Goal: Task Accomplishment & Management: Manage account settings

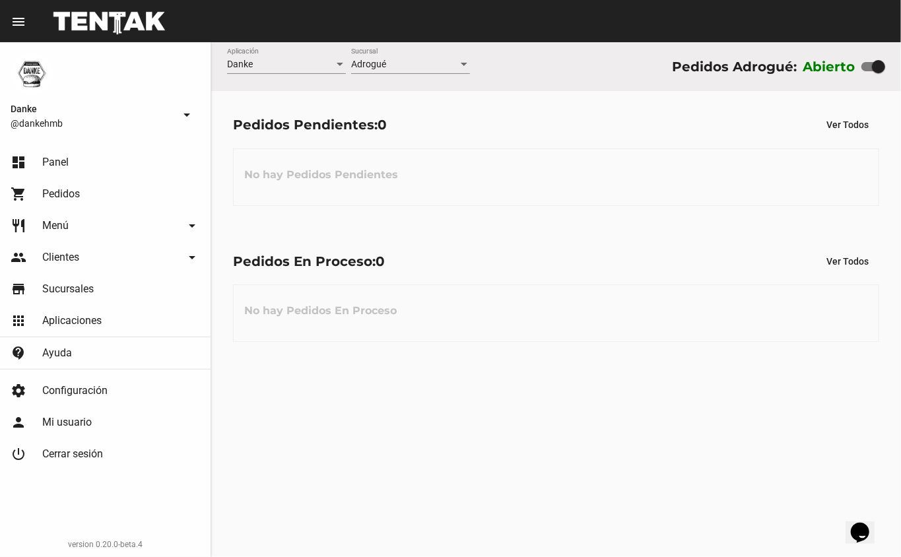
click at [67, 223] on span "Menú" at bounding box center [55, 225] width 26 height 13
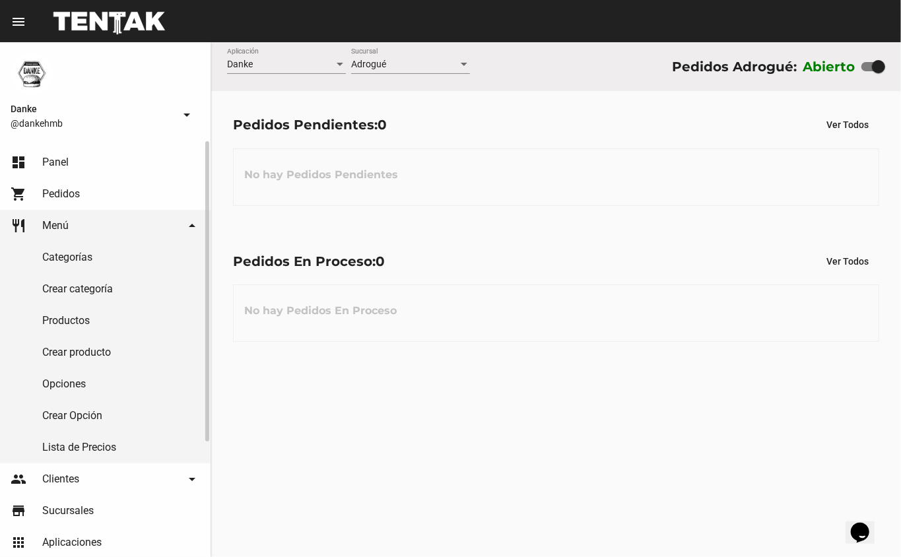
click at [67, 318] on link "Productos" at bounding box center [105, 321] width 211 height 32
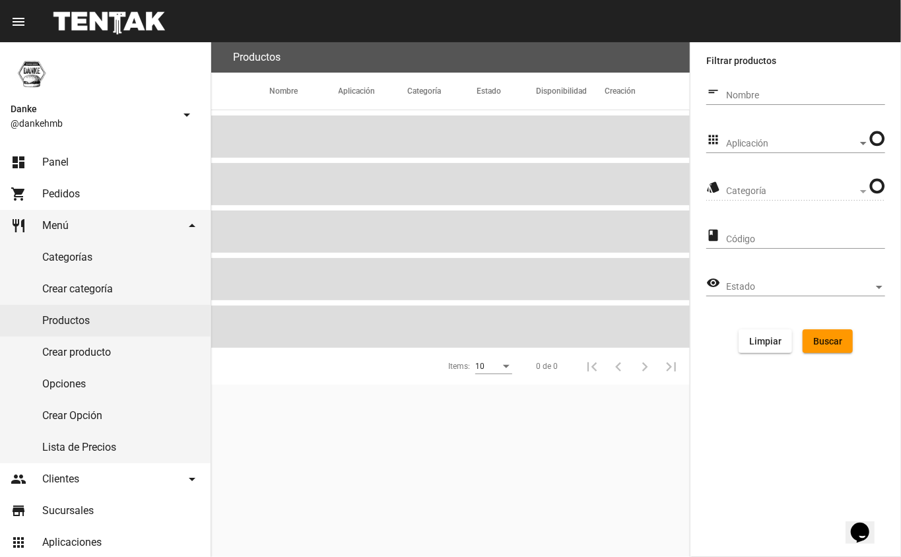
click at [735, 143] on span "Aplicación" at bounding box center [791, 144] width 131 height 11
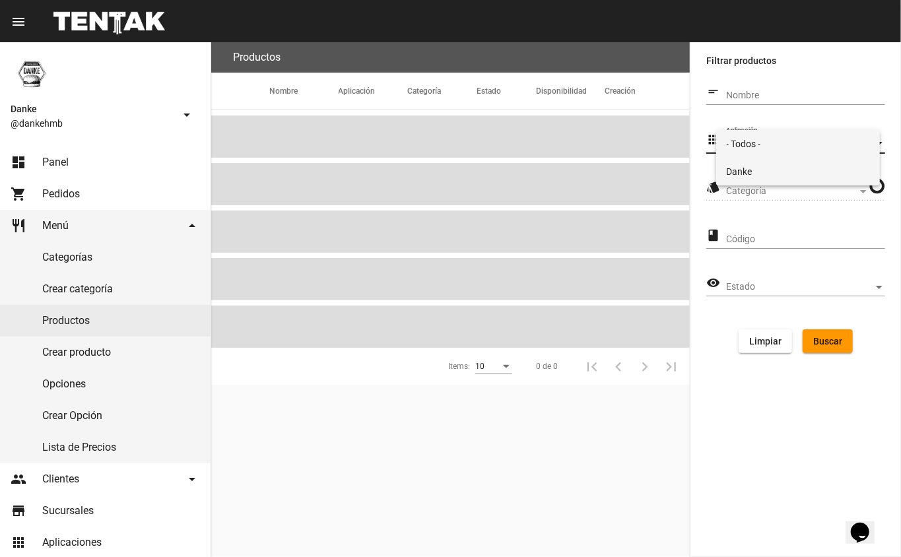
click at [754, 168] on span "Danke" at bounding box center [798, 172] width 143 height 28
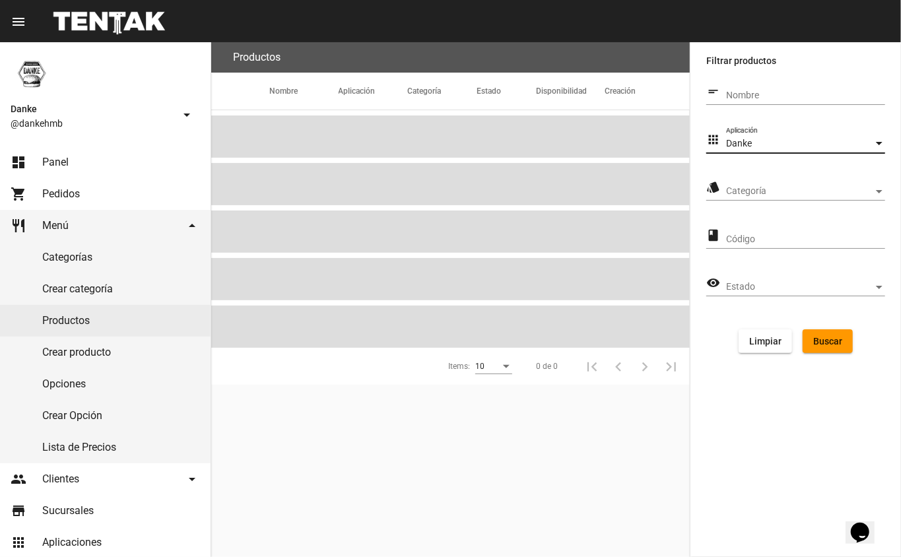
click at [740, 187] on span "Categoría" at bounding box center [799, 191] width 147 height 11
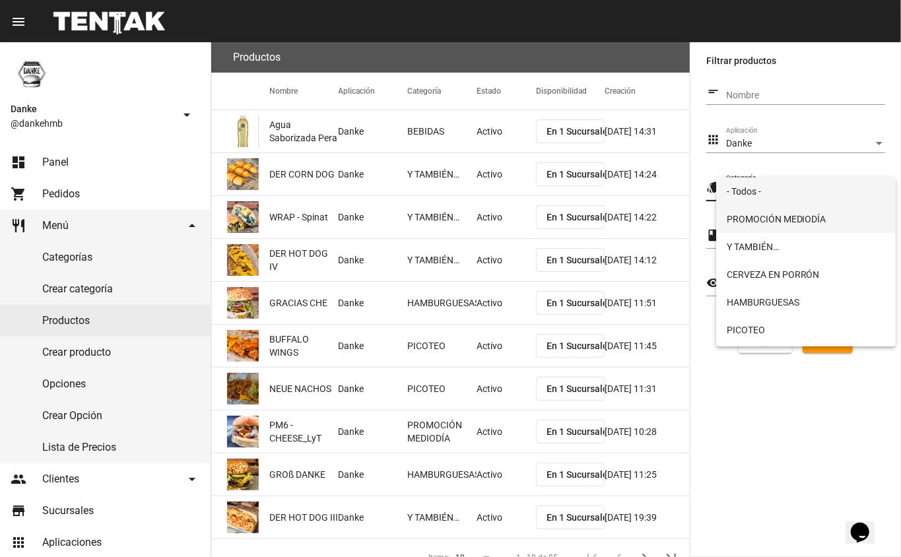
click at [751, 220] on span "PROMOCIÓN MEDIODÍA" at bounding box center [806, 219] width 159 height 28
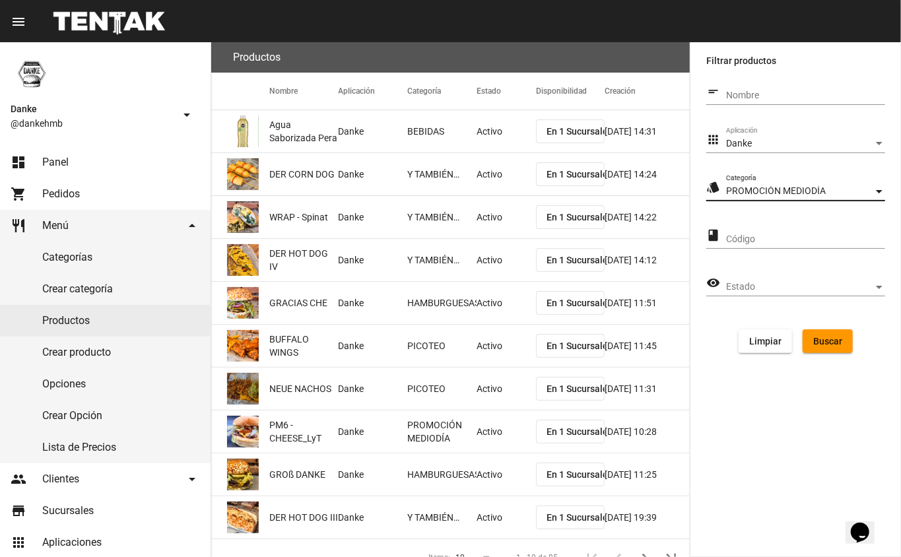
click at [836, 339] on span "Buscar" at bounding box center [827, 341] width 29 height 11
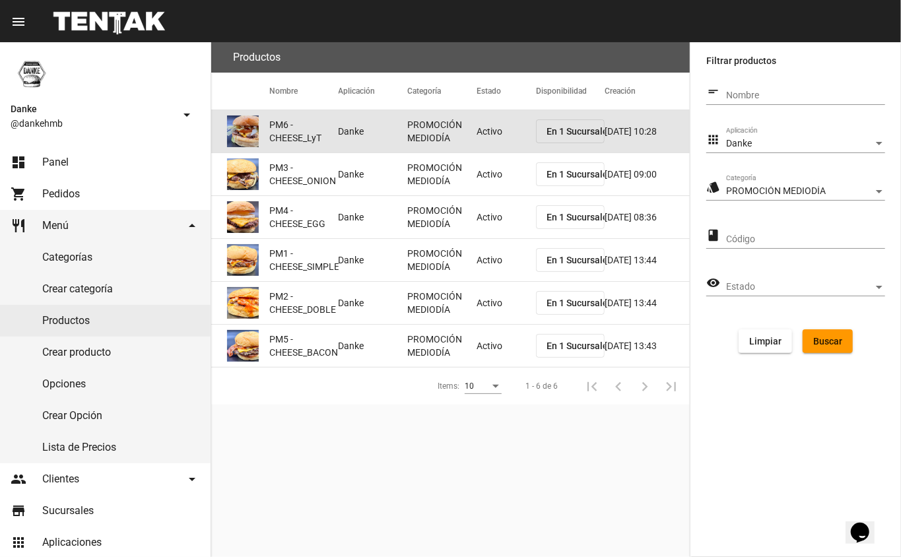
click at [484, 124] on mat-cell "Activo" at bounding box center [506, 131] width 59 height 42
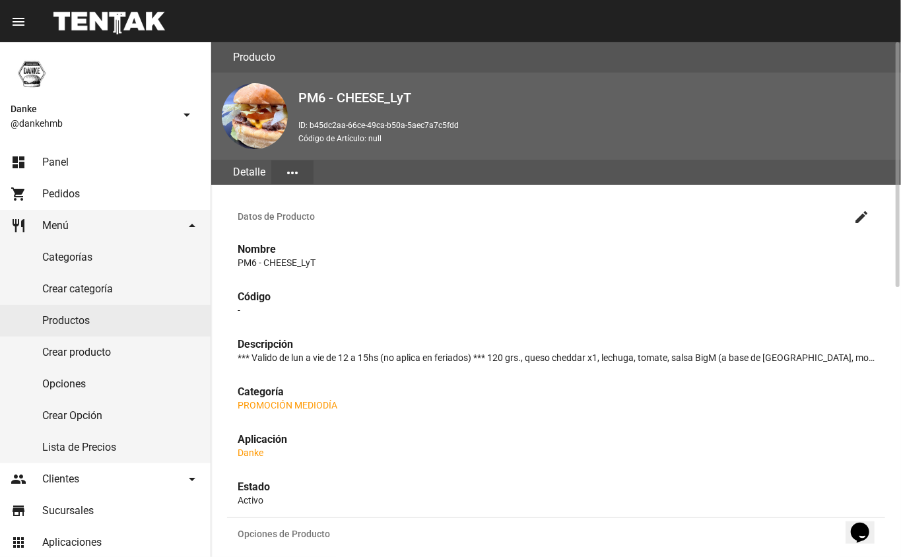
click at [864, 215] on mat-icon "create" at bounding box center [861, 217] width 16 height 16
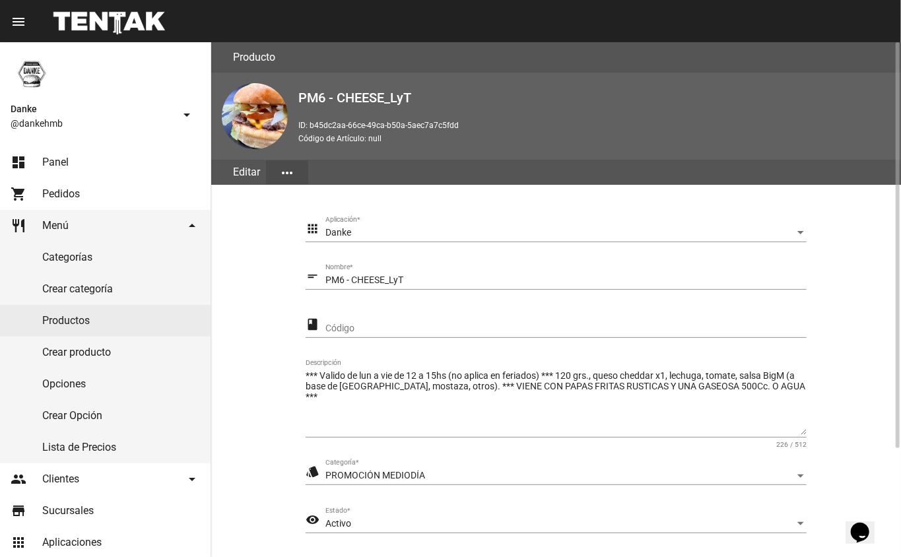
click at [877, 478] on section "apps Danke Aplicación * short_text PM6 - CHEESE_LyT Nombre * class Código *** V…" at bounding box center [556, 409] width 658 height 416
click at [385, 523] on div "Activo" at bounding box center [559, 524] width 469 height 11
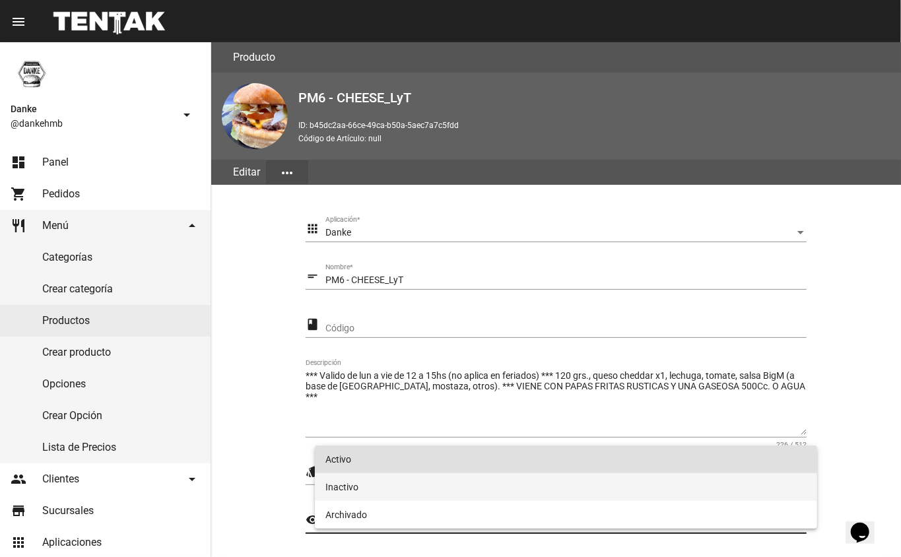
click at [343, 482] on span "Inactivo" at bounding box center [566, 487] width 482 height 28
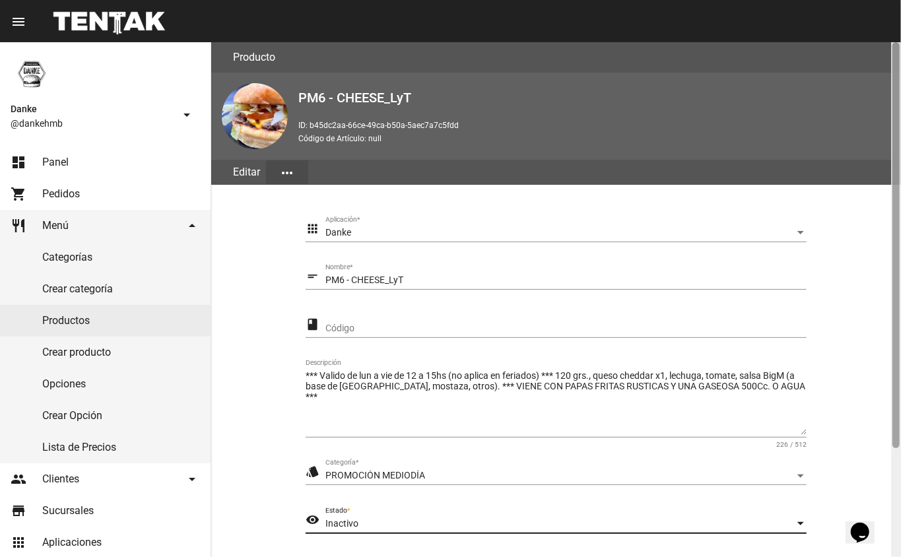
click at [895, 476] on div at bounding box center [896, 299] width 10 height 515
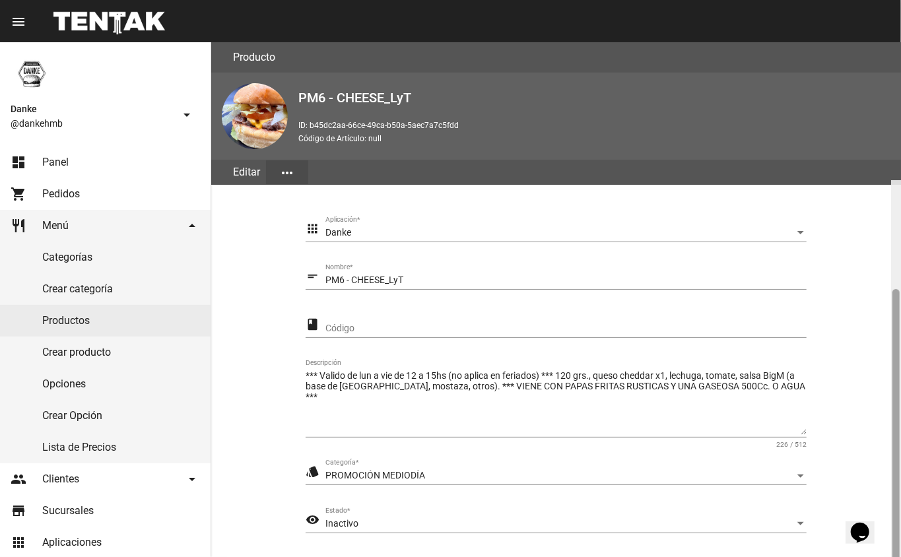
scroll to position [138, 0]
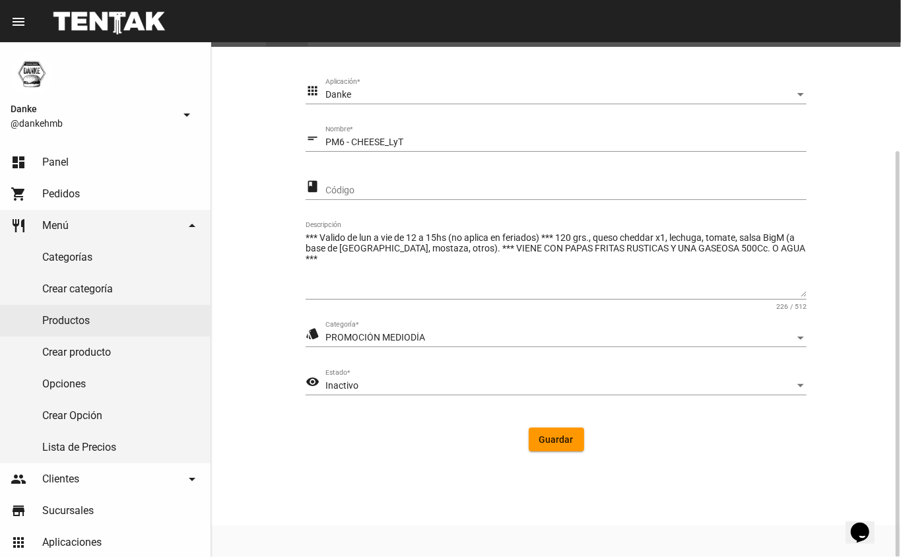
click at [547, 441] on span "Guardar" at bounding box center [556, 439] width 34 height 11
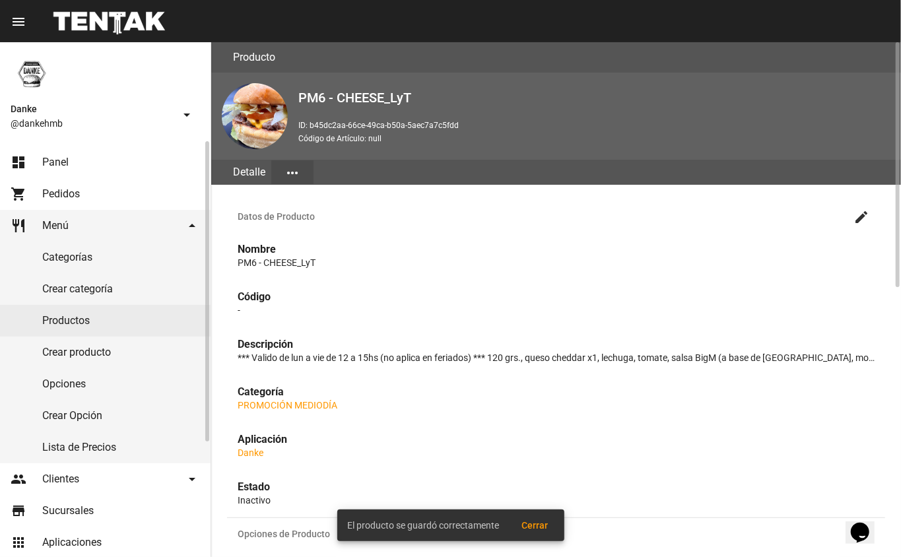
click at [67, 321] on link "Productos" at bounding box center [105, 321] width 211 height 32
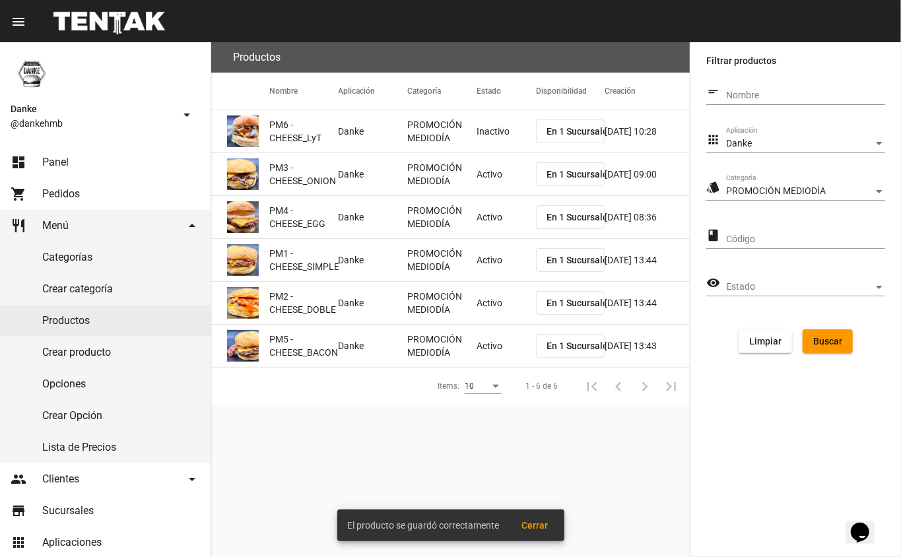
click at [488, 165] on mat-cell "Activo" at bounding box center [506, 174] width 59 height 42
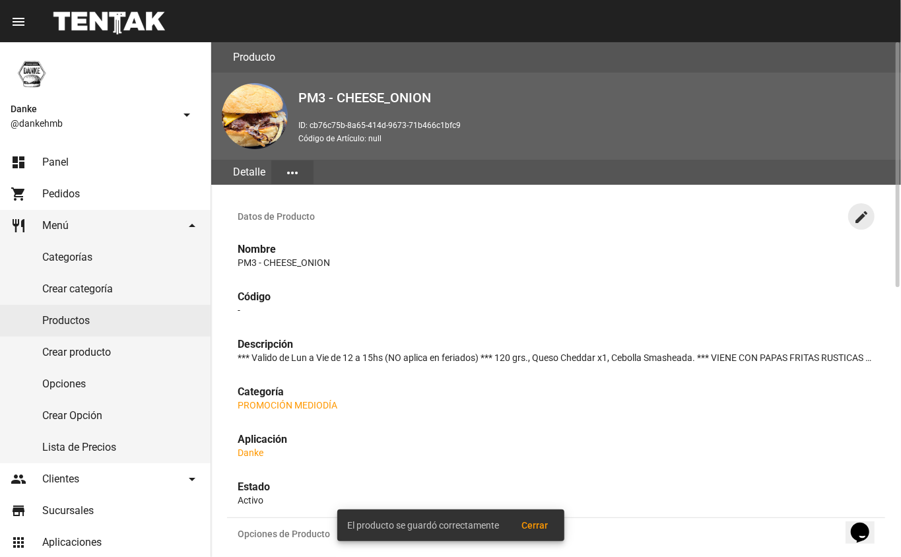
click at [863, 217] on mat-icon "create" at bounding box center [861, 217] width 16 height 16
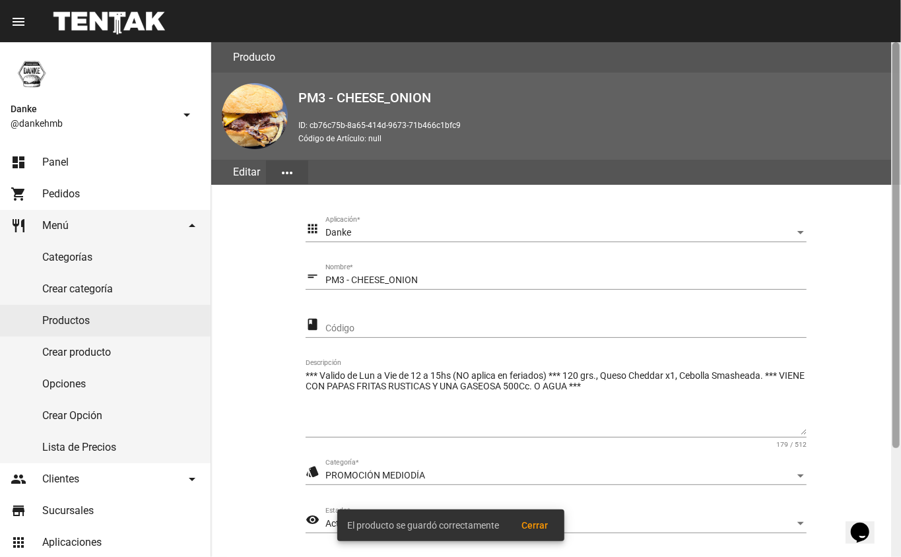
click at [893, 462] on div at bounding box center [896, 299] width 10 height 515
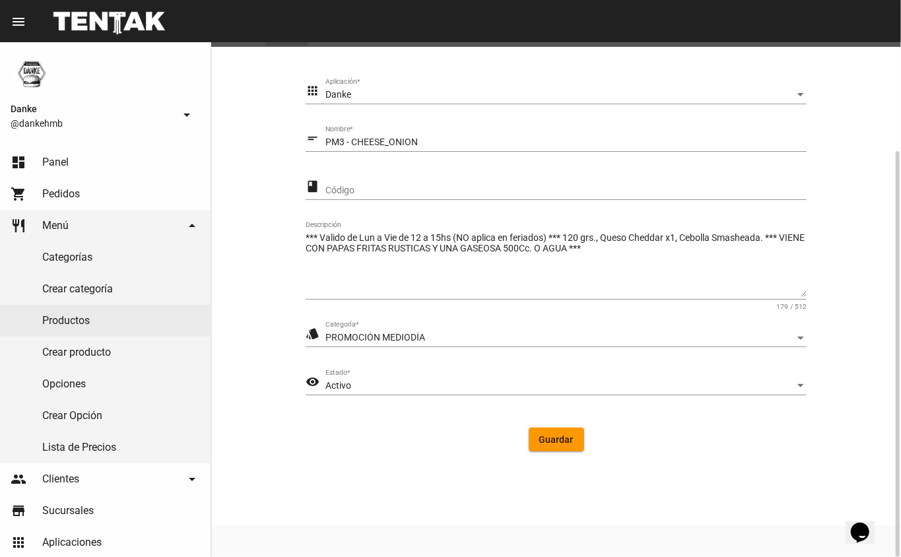
click at [362, 372] on div "Activo Estado *" at bounding box center [565, 383] width 481 height 26
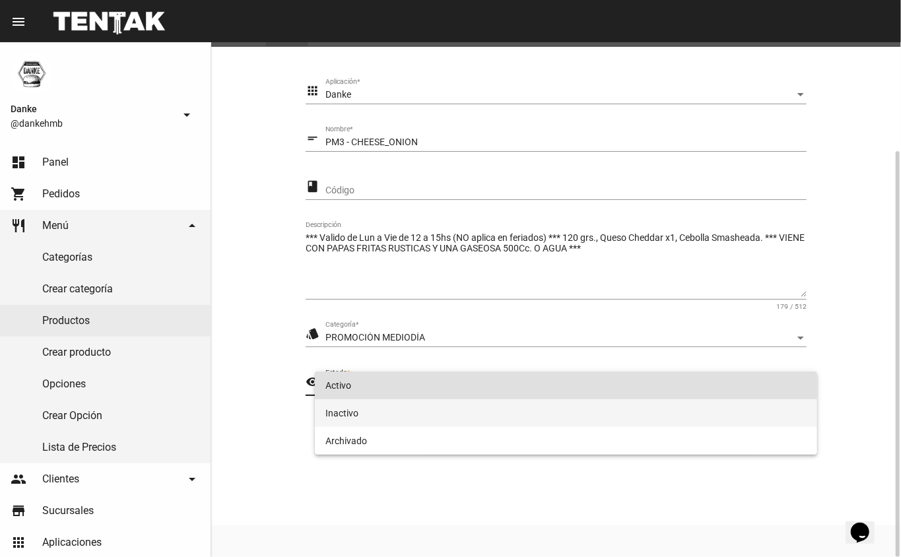
click at [344, 416] on span "Inactivo" at bounding box center [566, 413] width 482 height 28
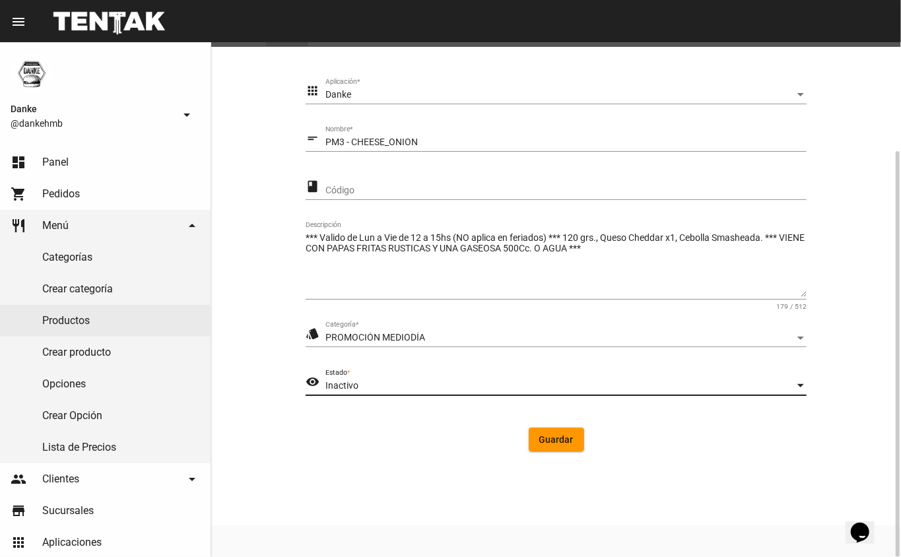
click at [556, 438] on span "Guardar" at bounding box center [556, 439] width 34 height 11
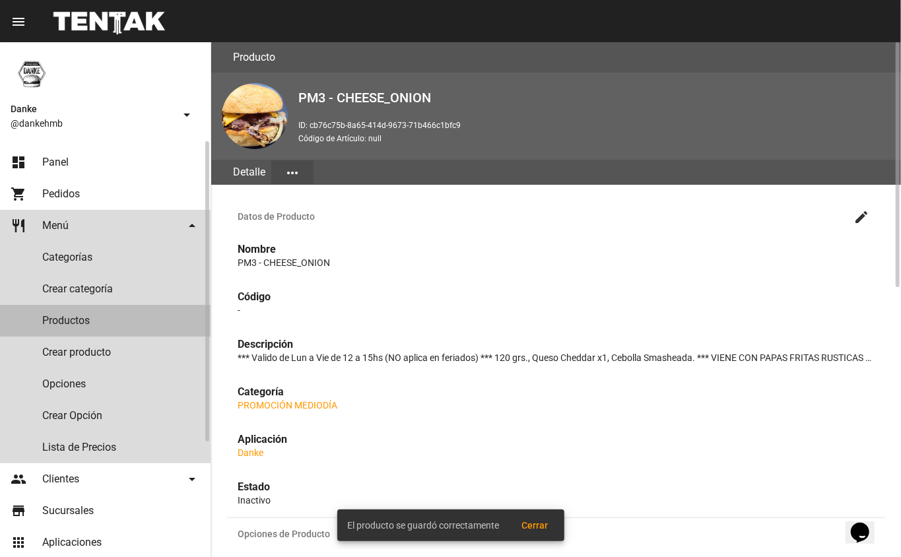
click at [71, 320] on link "Productos" at bounding box center [105, 321] width 211 height 32
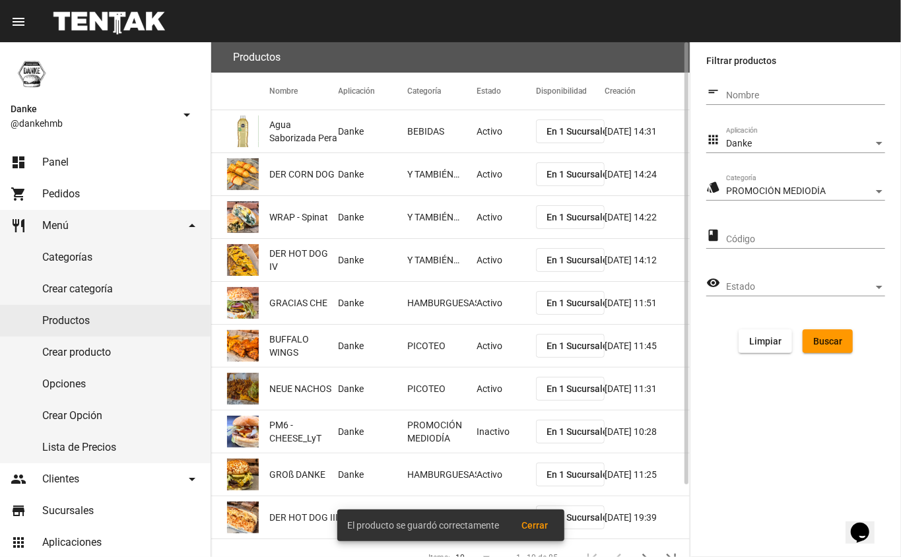
click at [822, 349] on button "Buscar" at bounding box center [828, 341] width 50 height 24
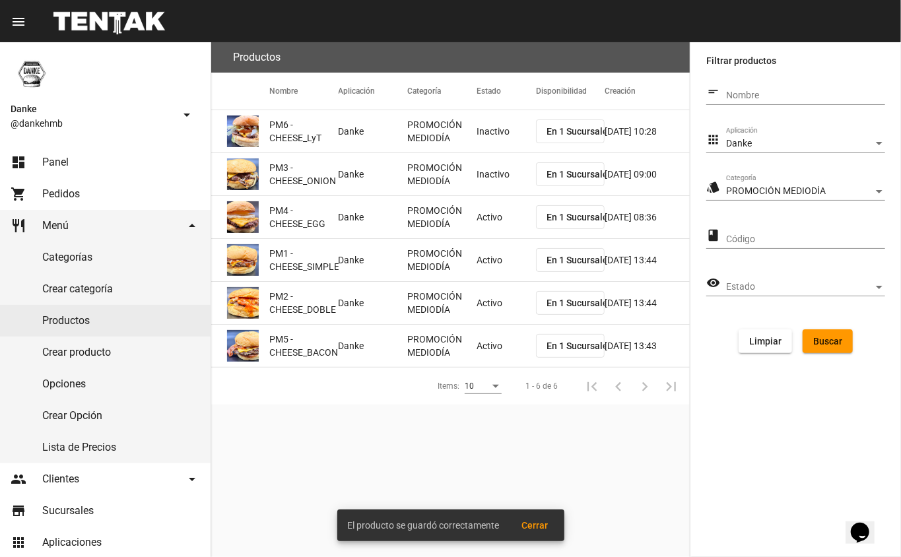
click at [481, 223] on mat-cell "Activo" at bounding box center [506, 217] width 59 height 42
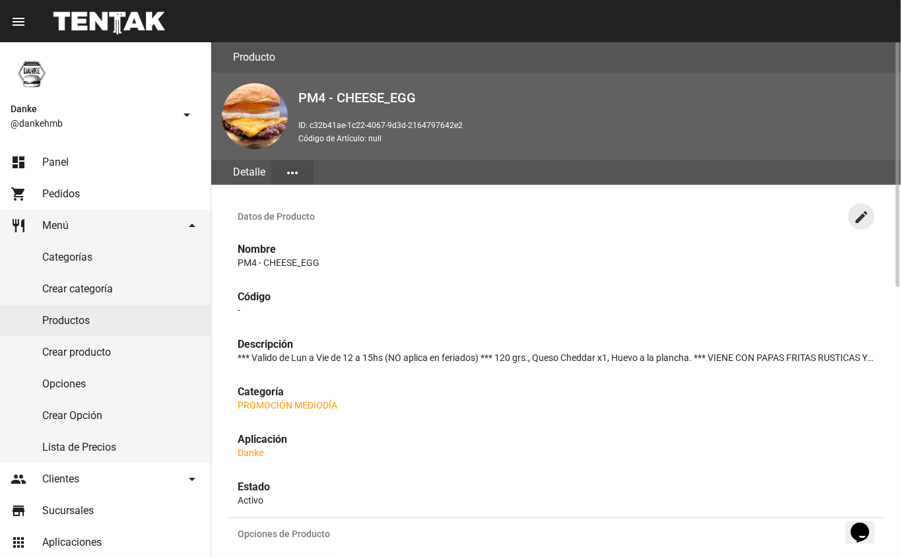
click at [857, 211] on mat-icon "create" at bounding box center [861, 217] width 16 height 16
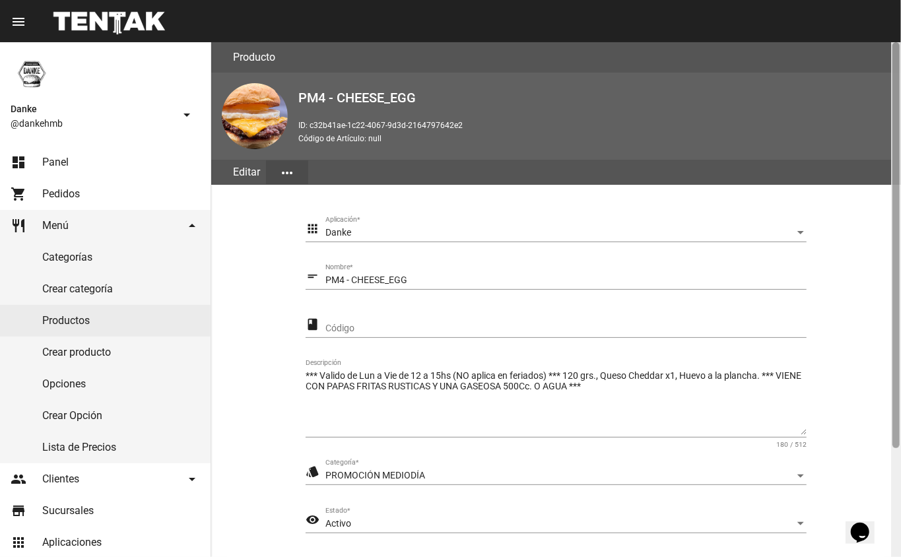
click at [898, 448] on div at bounding box center [895, 245] width 7 height 406
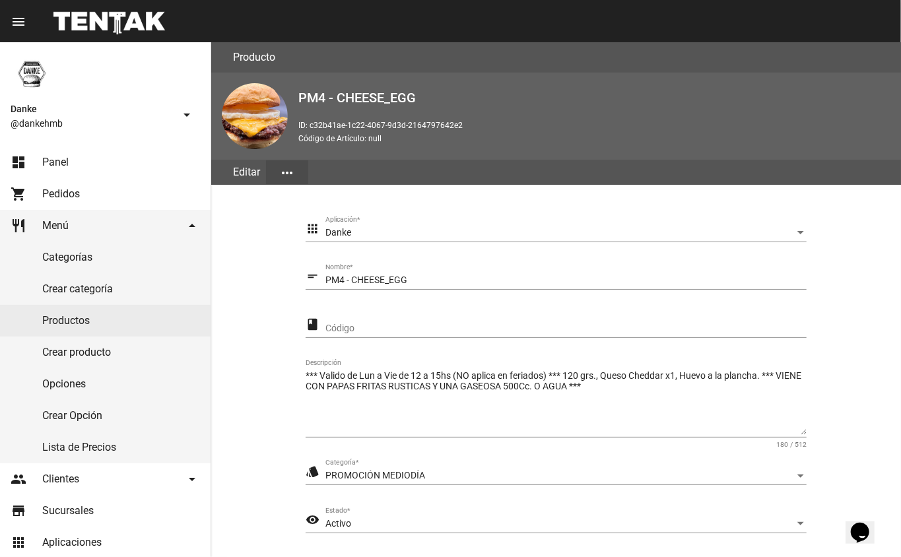
click at [383, 526] on div "Activo" at bounding box center [559, 524] width 469 height 11
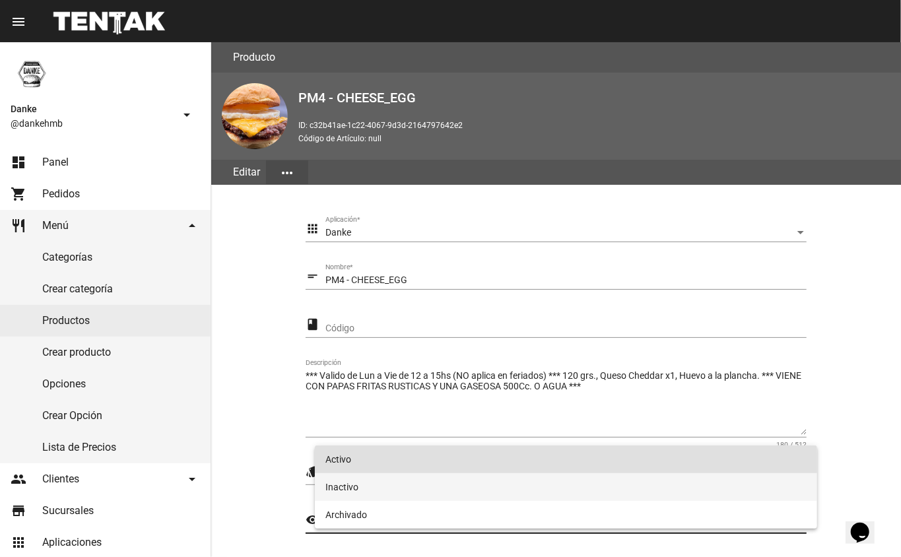
click at [444, 495] on span "Inactivo" at bounding box center [566, 487] width 482 height 28
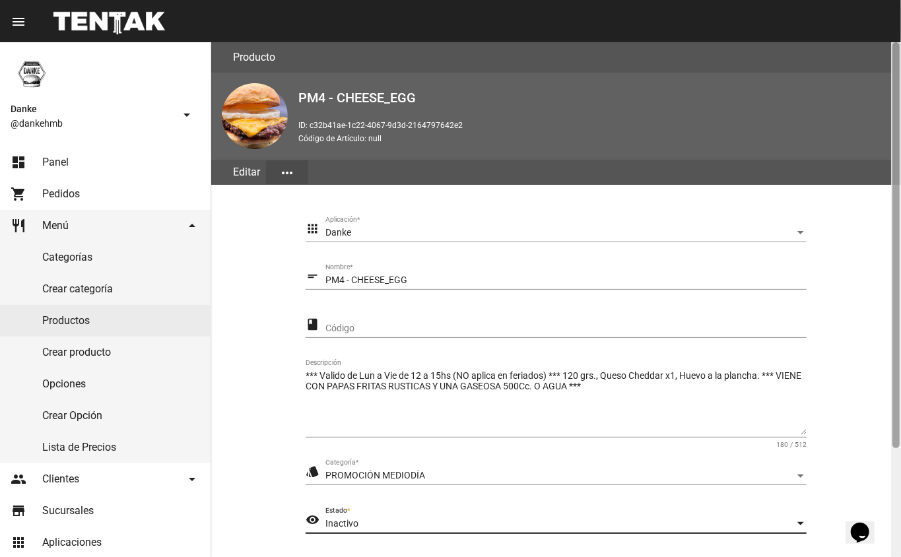
click at [898, 446] on div at bounding box center [895, 245] width 7 height 406
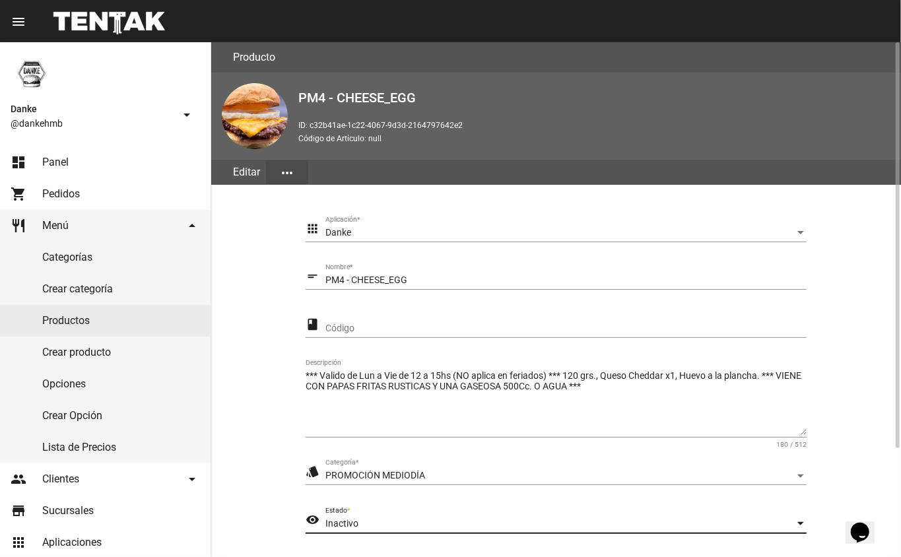
click at [875, 486] on section "apps Danke Aplicación * short_text PM4 - CHEESE_EGG Nombre * class Código *** V…" at bounding box center [556, 409] width 658 height 416
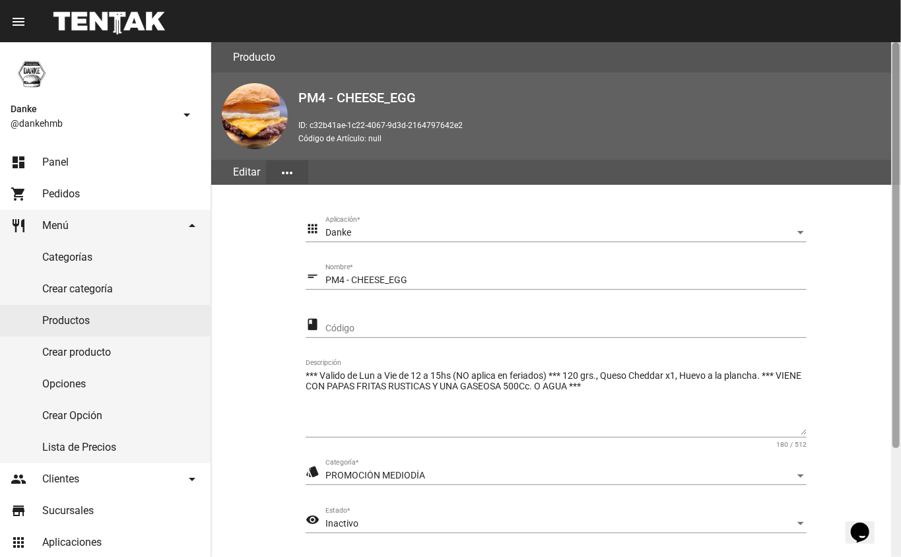
click at [896, 494] on div at bounding box center [896, 299] width 10 height 515
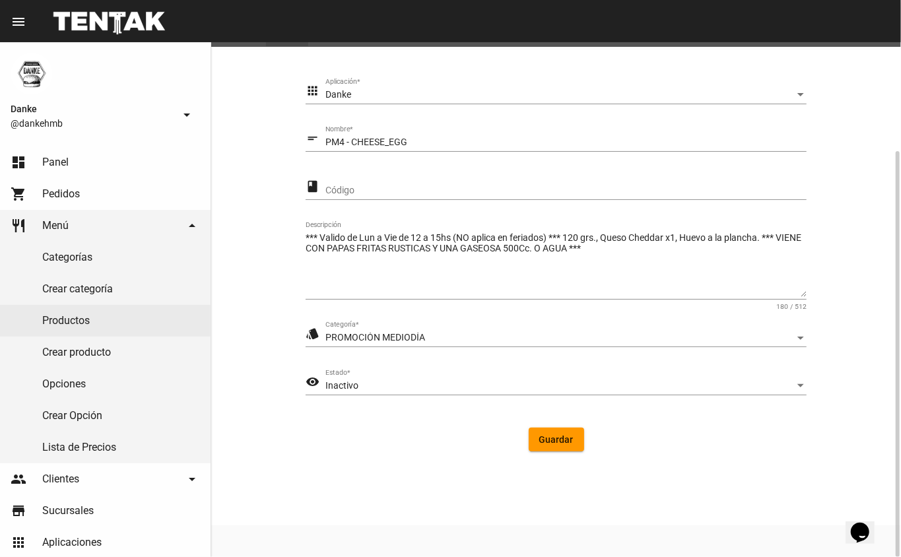
click at [554, 434] on span "Guardar" at bounding box center [556, 439] width 34 height 11
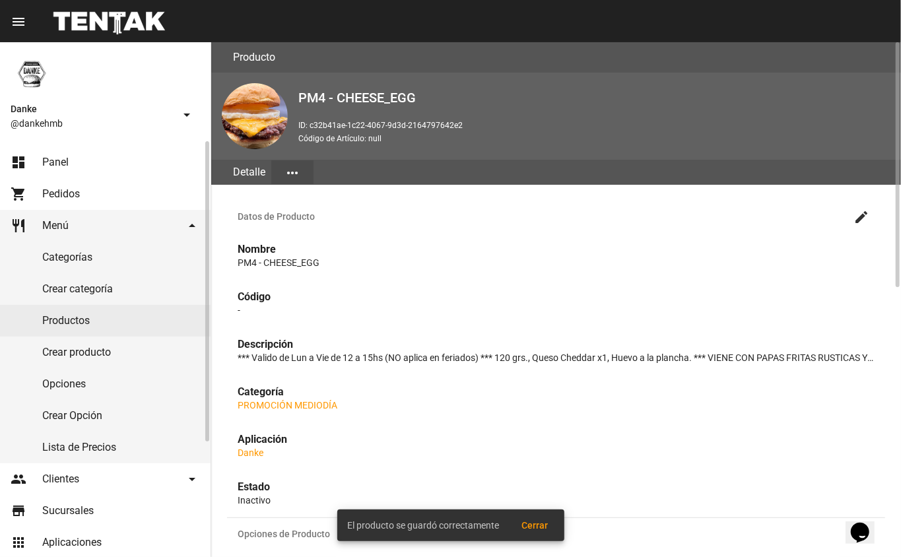
click at [59, 321] on link "Productos" at bounding box center [105, 321] width 211 height 32
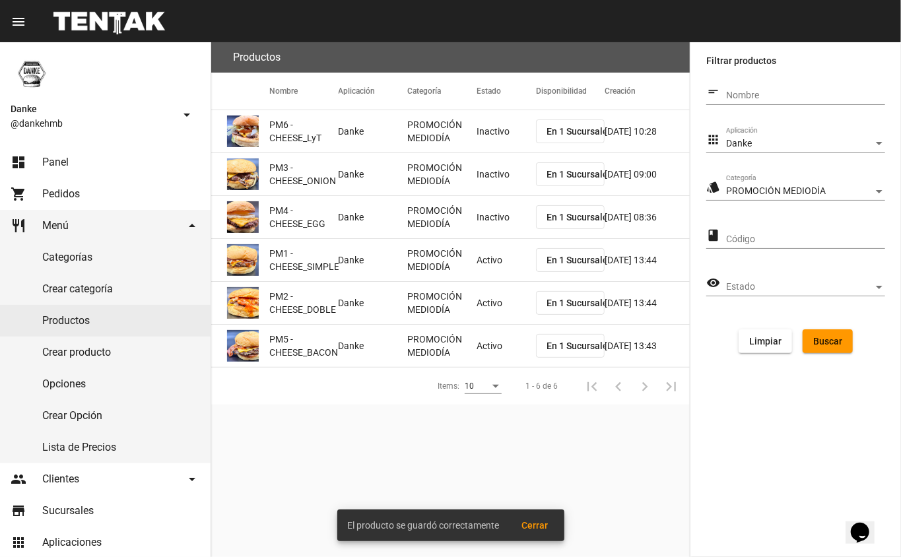
click at [481, 262] on mat-cell "Activo" at bounding box center [506, 260] width 59 height 42
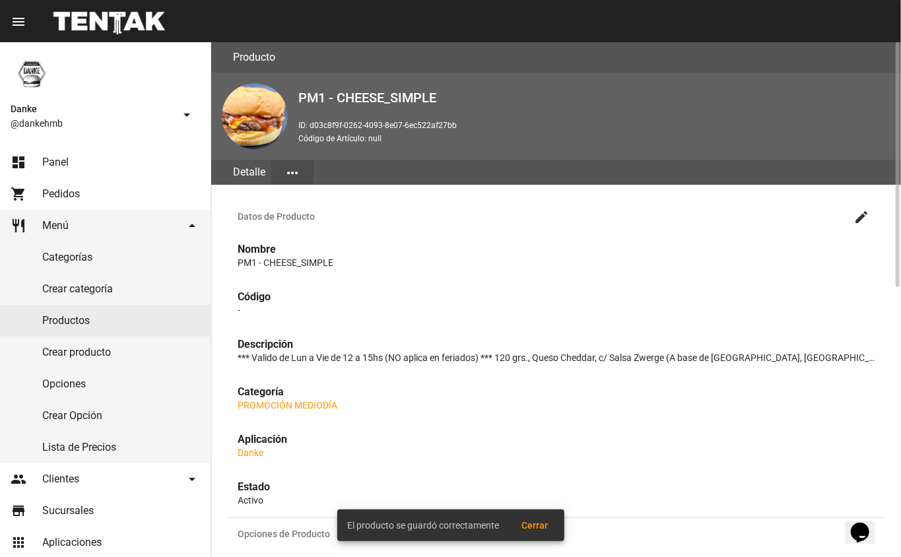
click at [863, 220] on mat-icon "create" at bounding box center [861, 217] width 16 height 16
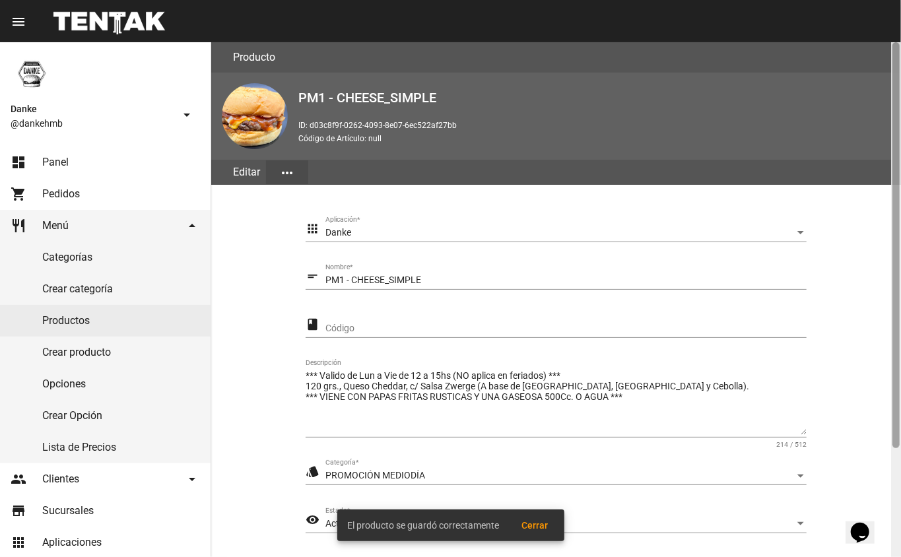
click at [894, 481] on div at bounding box center [896, 299] width 10 height 515
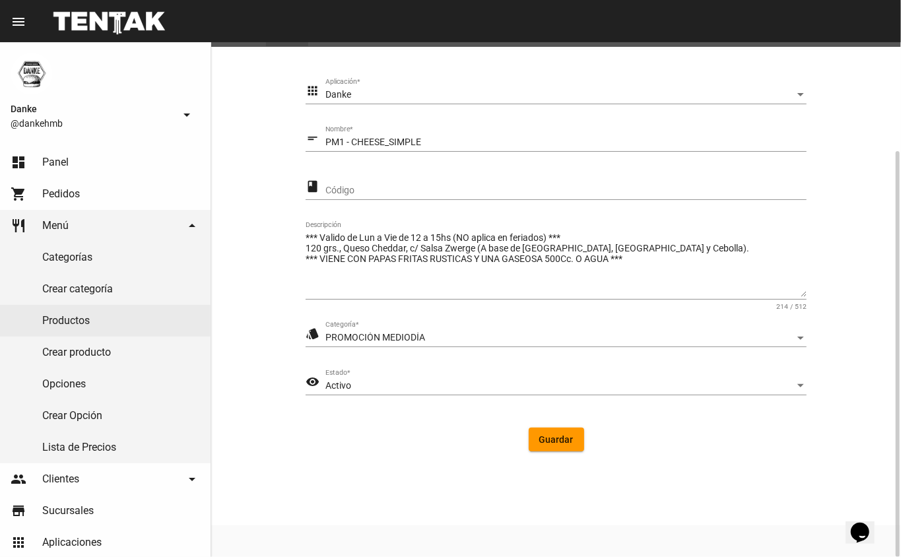
click at [387, 386] on div "Activo" at bounding box center [559, 386] width 469 height 11
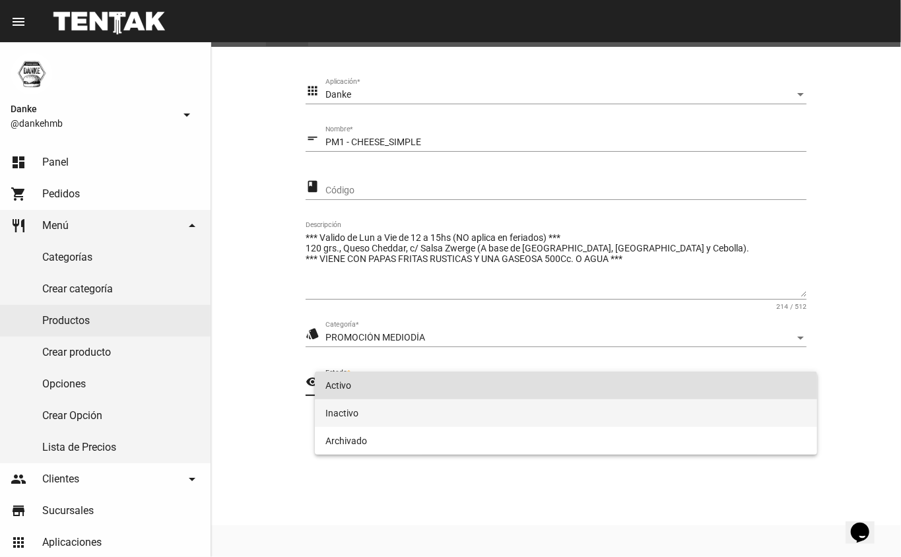
click at [339, 412] on span "Inactivo" at bounding box center [566, 413] width 482 height 28
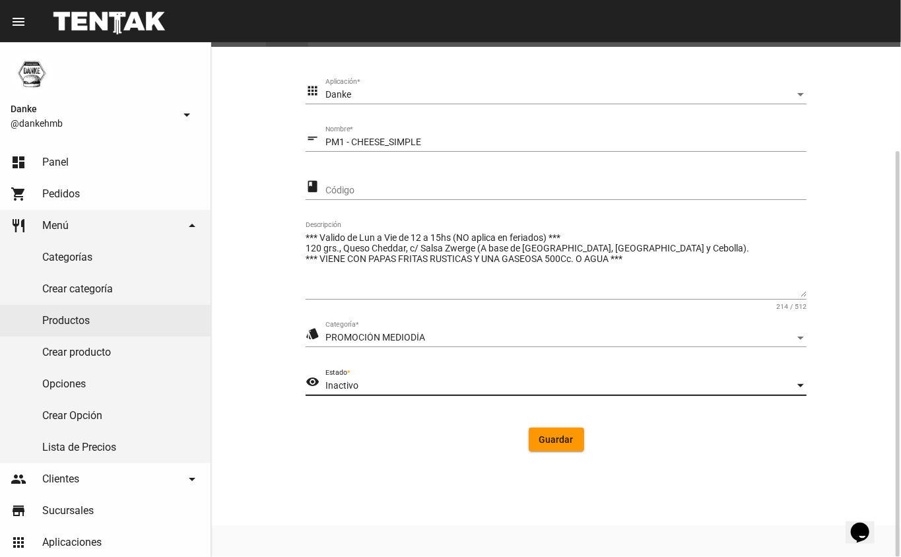
click at [555, 436] on span "Guardar" at bounding box center [556, 439] width 34 height 11
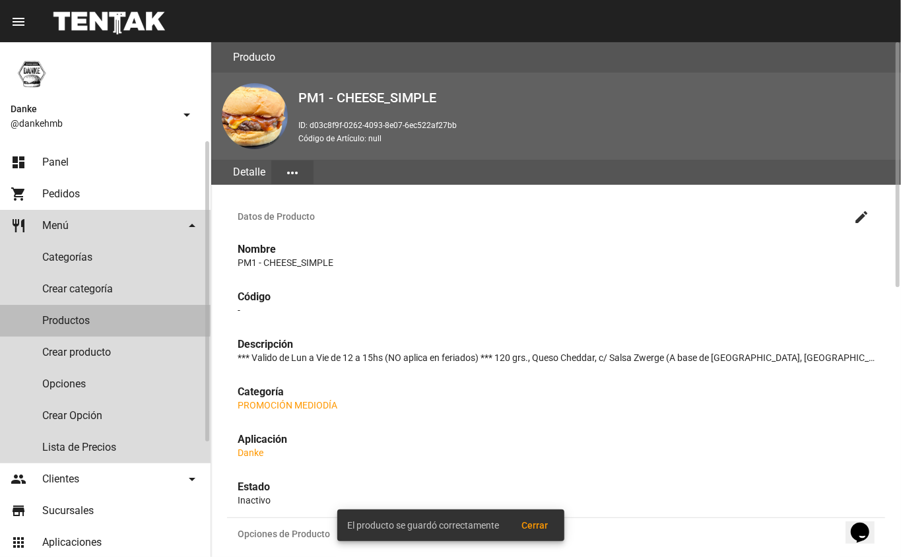
click at [70, 319] on link "Productos" at bounding box center [105, 321] width 211 height 32
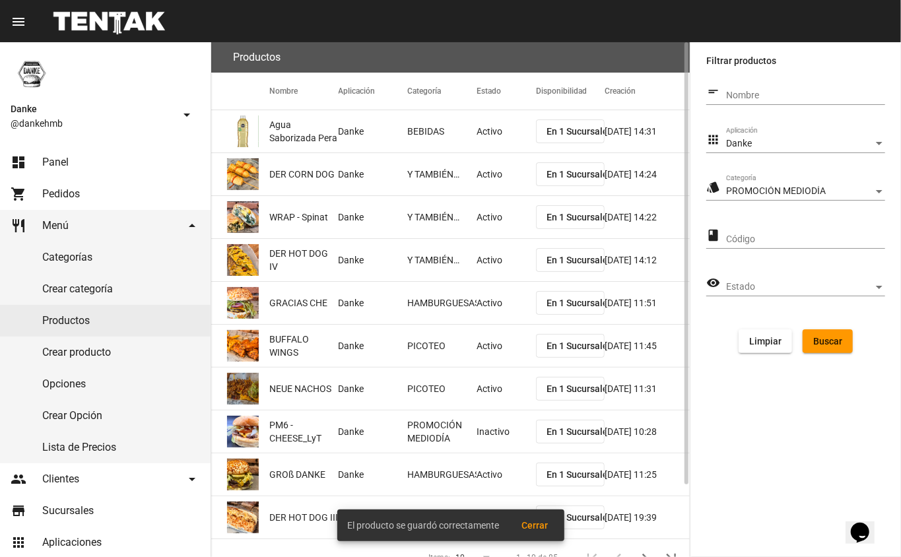
click at [825, 341] on span "Buscar" at bounding box center [827, 341] width 29 height 11
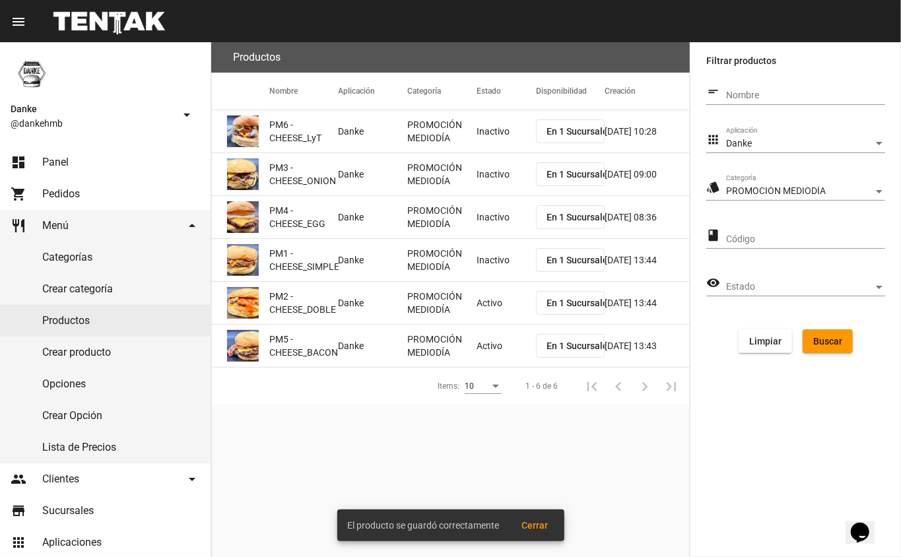
click at [486, 301] on mat-cell "Activo" at bounding box center [506, 303] width 59 height 42
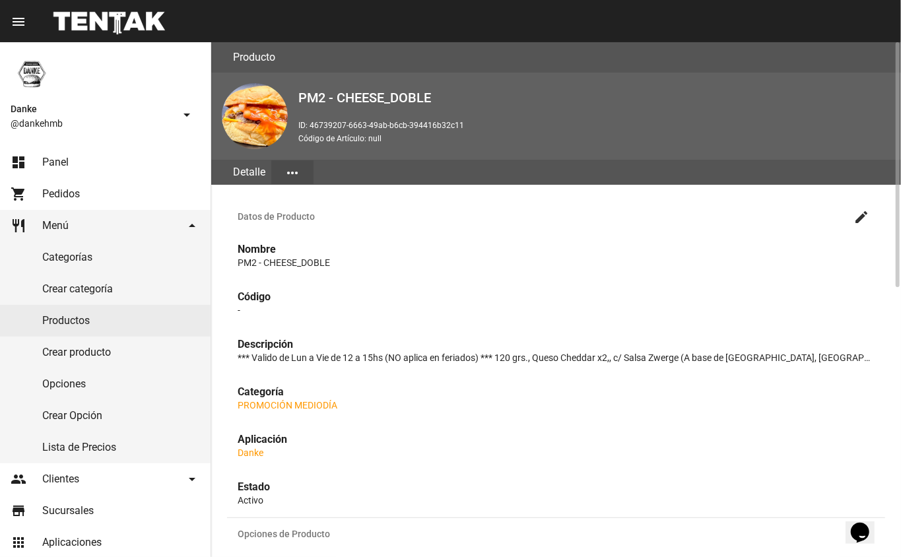
click at [861, 215] on mat-icon "create" at bounding box center [861, 217] width 16 height 16
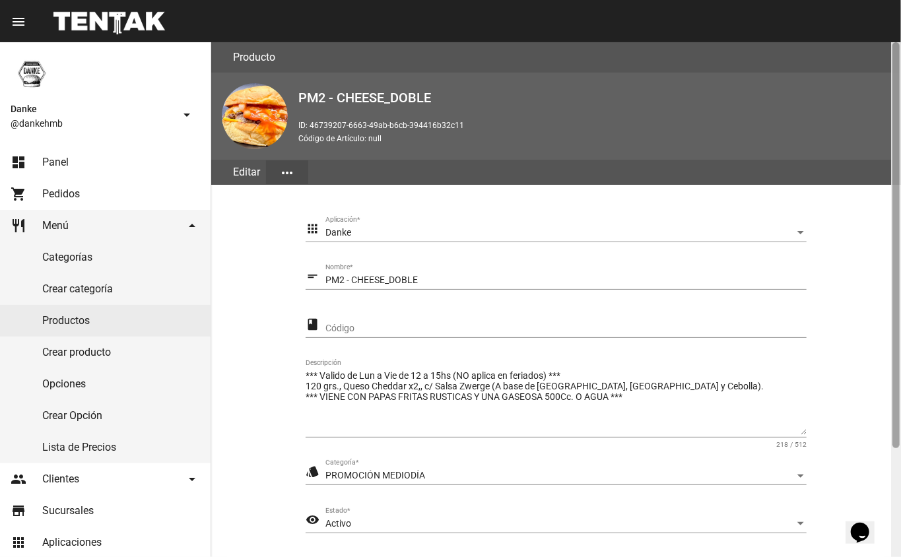
click at [896, 486] on div at bounding box center [896, 299] width 10 height 515
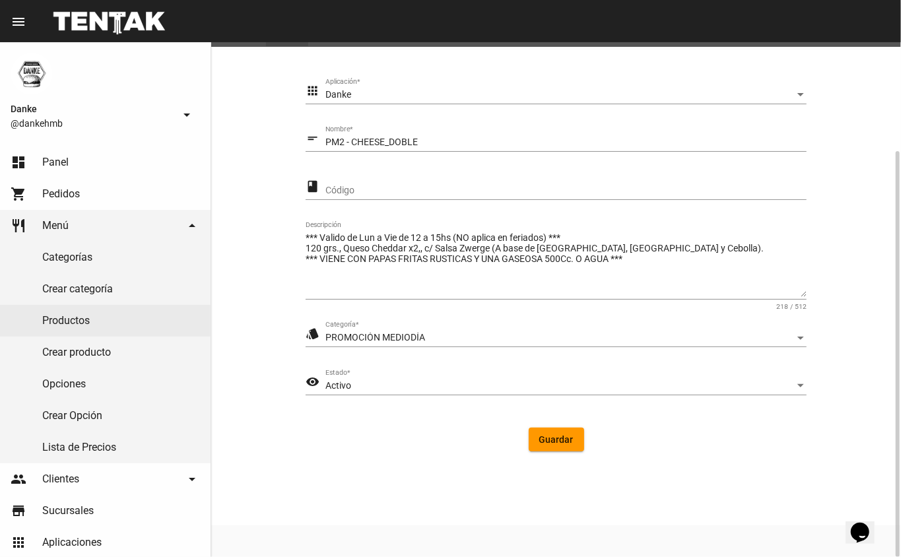
click at [384, 384] on div "Activo" at bounding box center [559, 386] width 469 height 11
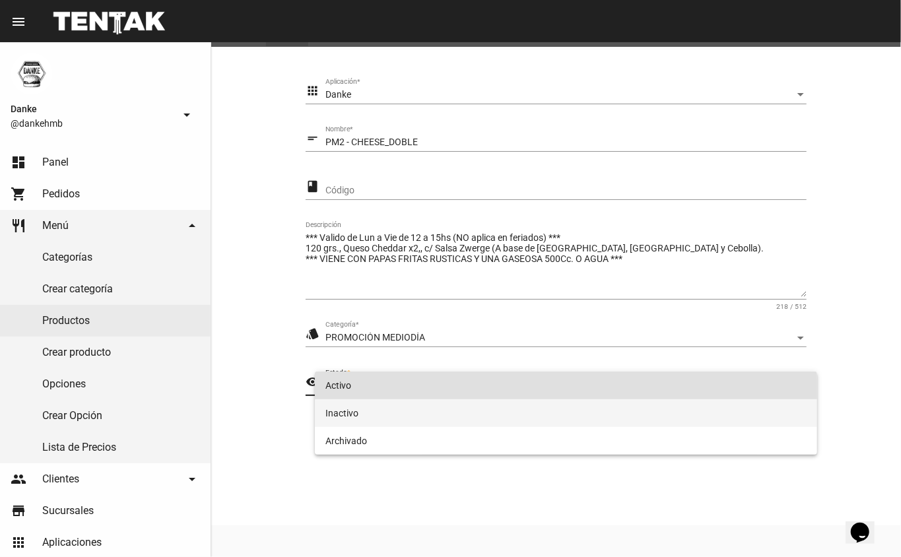
click at [339, 413] on span "Inactivo" at bounding box center [566, 413] width 482 height 28
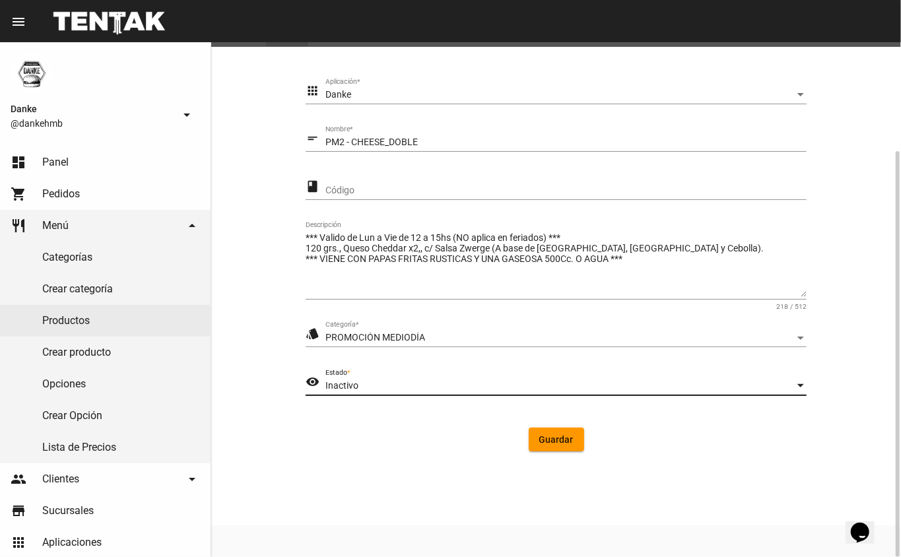
click at [562, 434] on span "Guardar" at bounding box center [556, 439] width 34 height 11
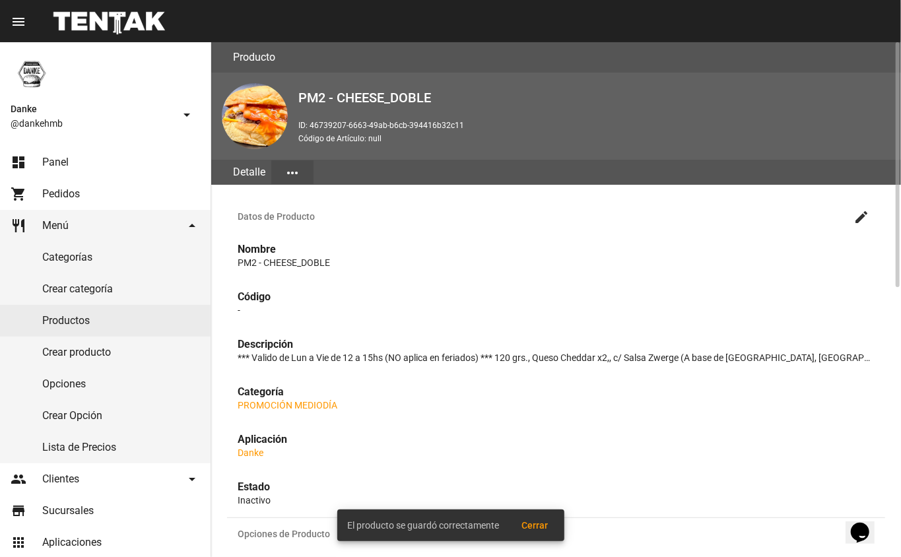
click at [71, 319] on link "Productos" at bounding box center [105, 321] width 211 height 32
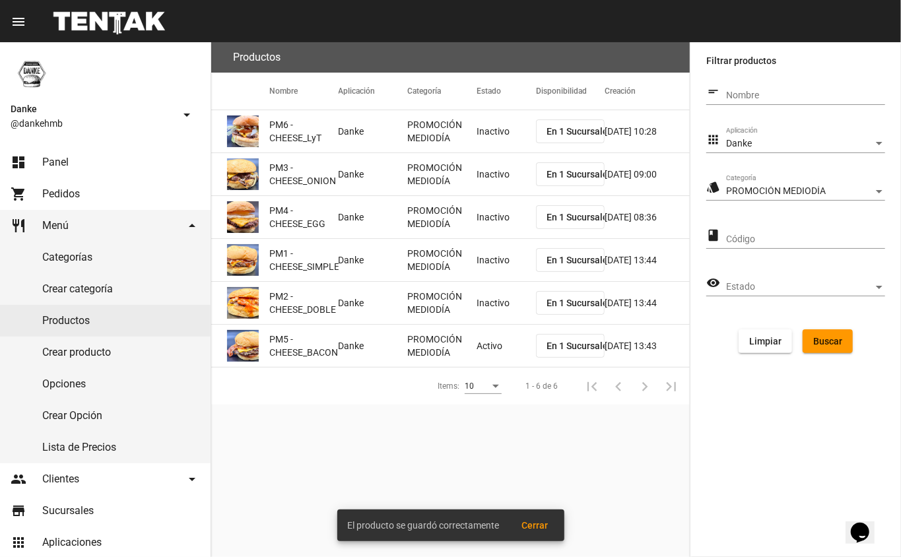
click at [500, 341] on mat-cell "Activo" at bounding box center [506, 346] width 59 height 42
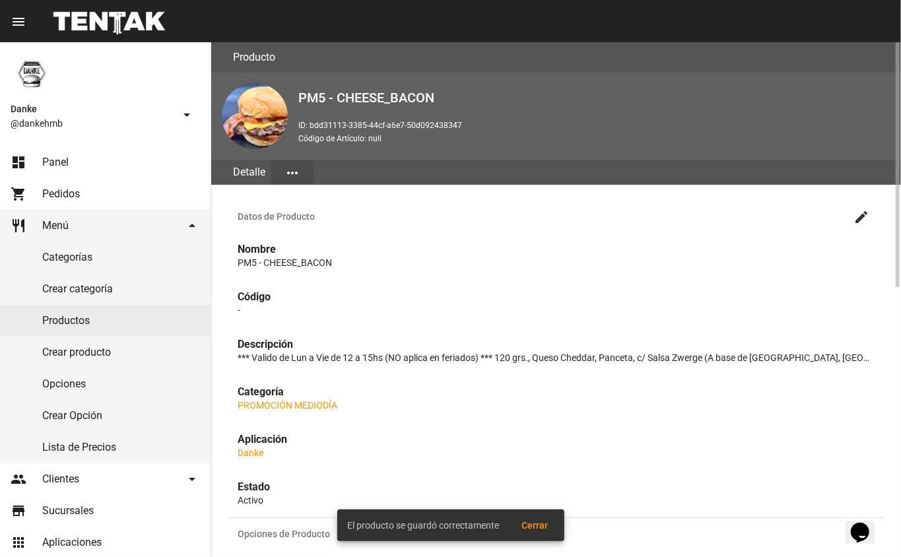
click at [855, 219] on mat-icon "create" at bounding box center [861, 217] width 16 height 16
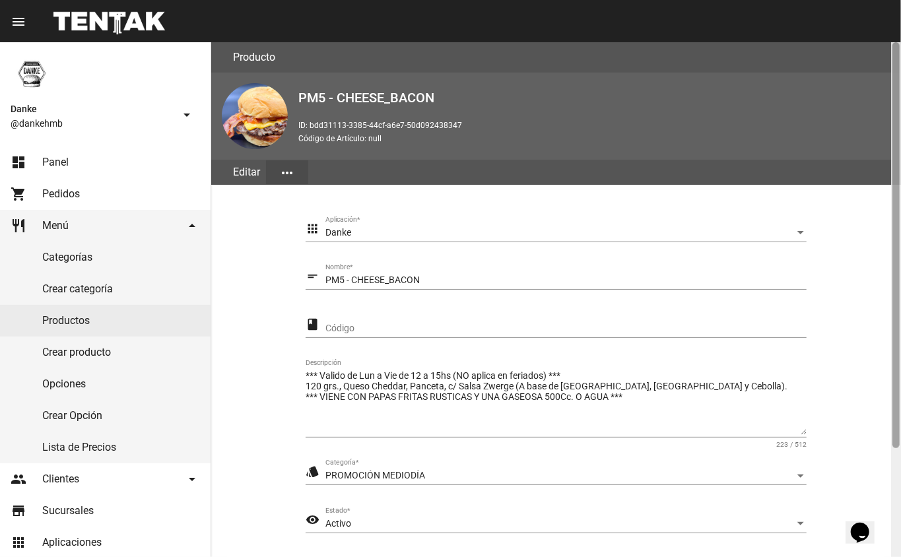
click at [895, 481] on div at bounding box center [896, 299] width 10 height 515
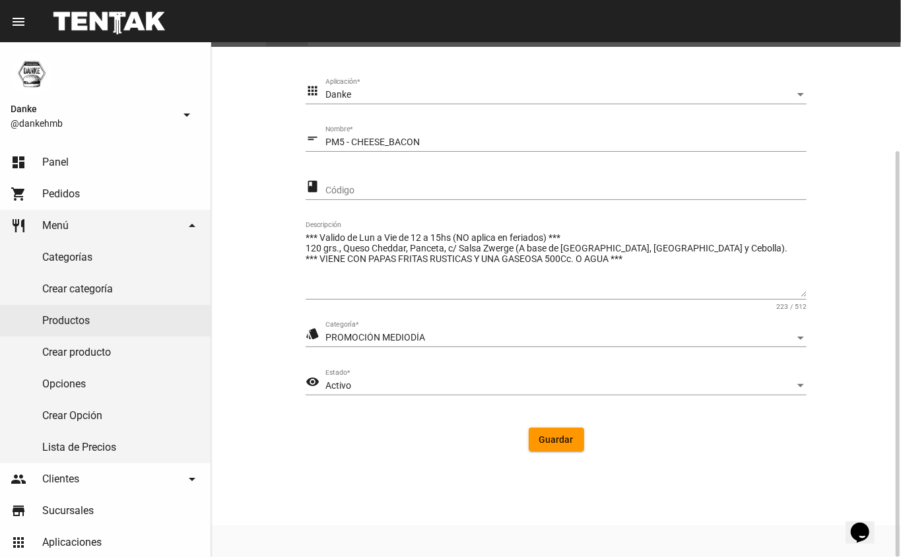
click at [632, 384] on div "Activo" at bounding box center [559, 386] width 469 height 11
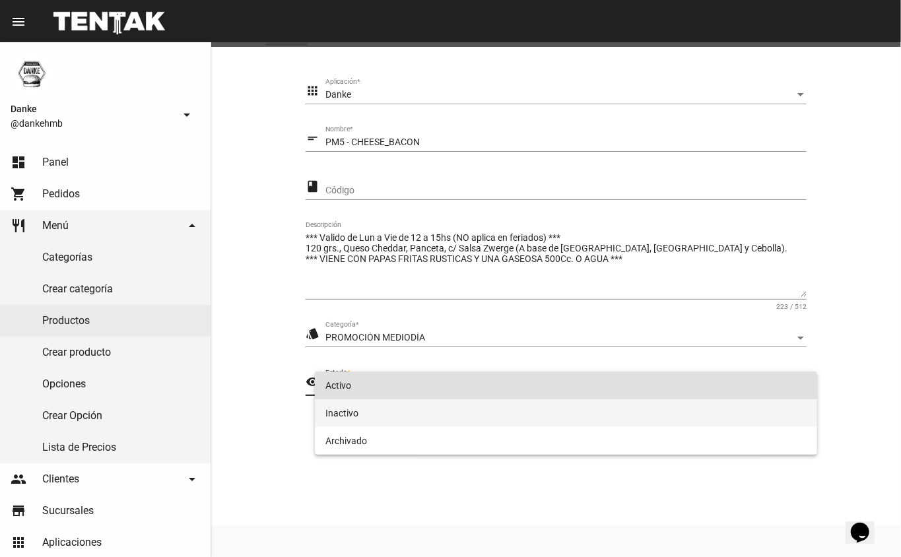
click at [561, 418] on span "Inactivo" at bounding box center [566, 413] width 482 height 28
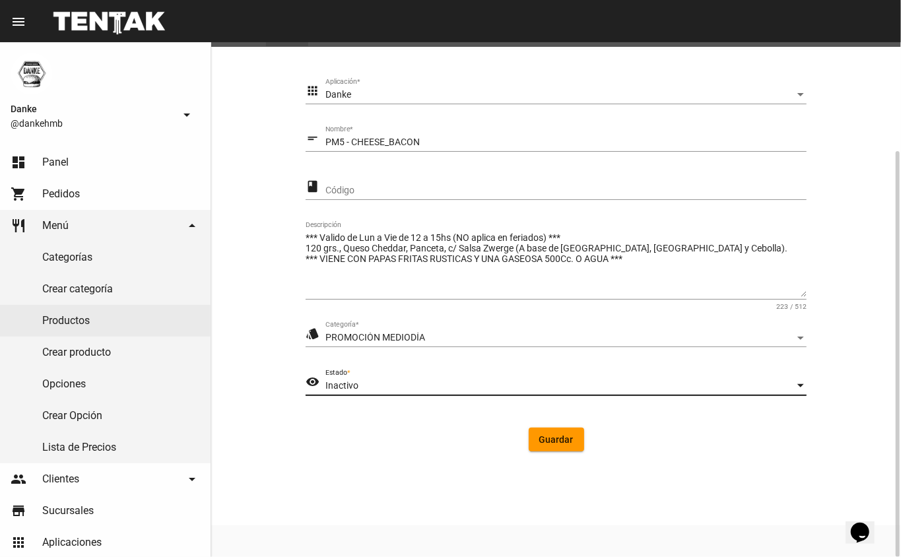
click at [558, 437] on span "Guardar" at bounding box center [556, 439] width 34 height 11
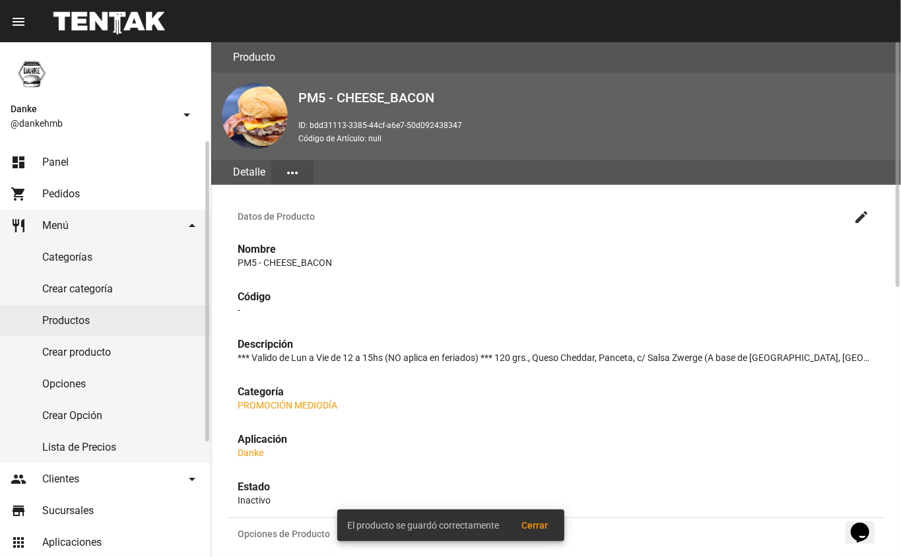
click at [69, 320] on link "Productos" at bounding box center [105, 321] width 211 height 32
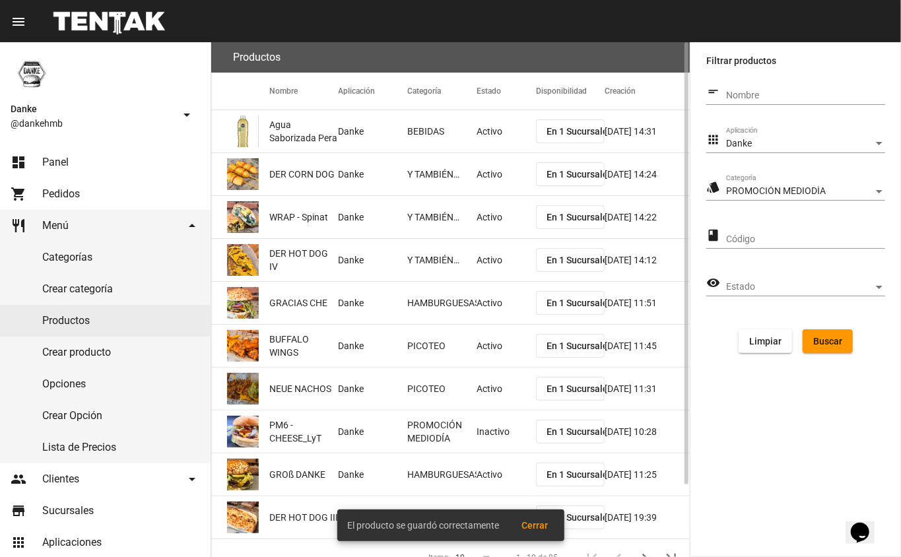
click at [837, 344] on span "Buscar" at bounding box center [827, 341] width 29 height 11
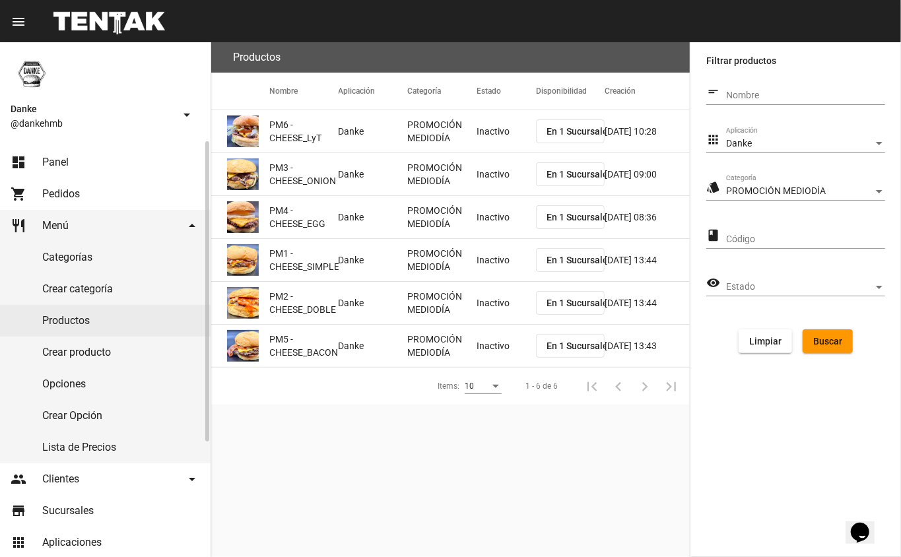
click at [61, 162] on span "Panel" at bounding box center [55, 162] width 26 height 13
